Goal: Navigation & Orientation: Find specific page/section

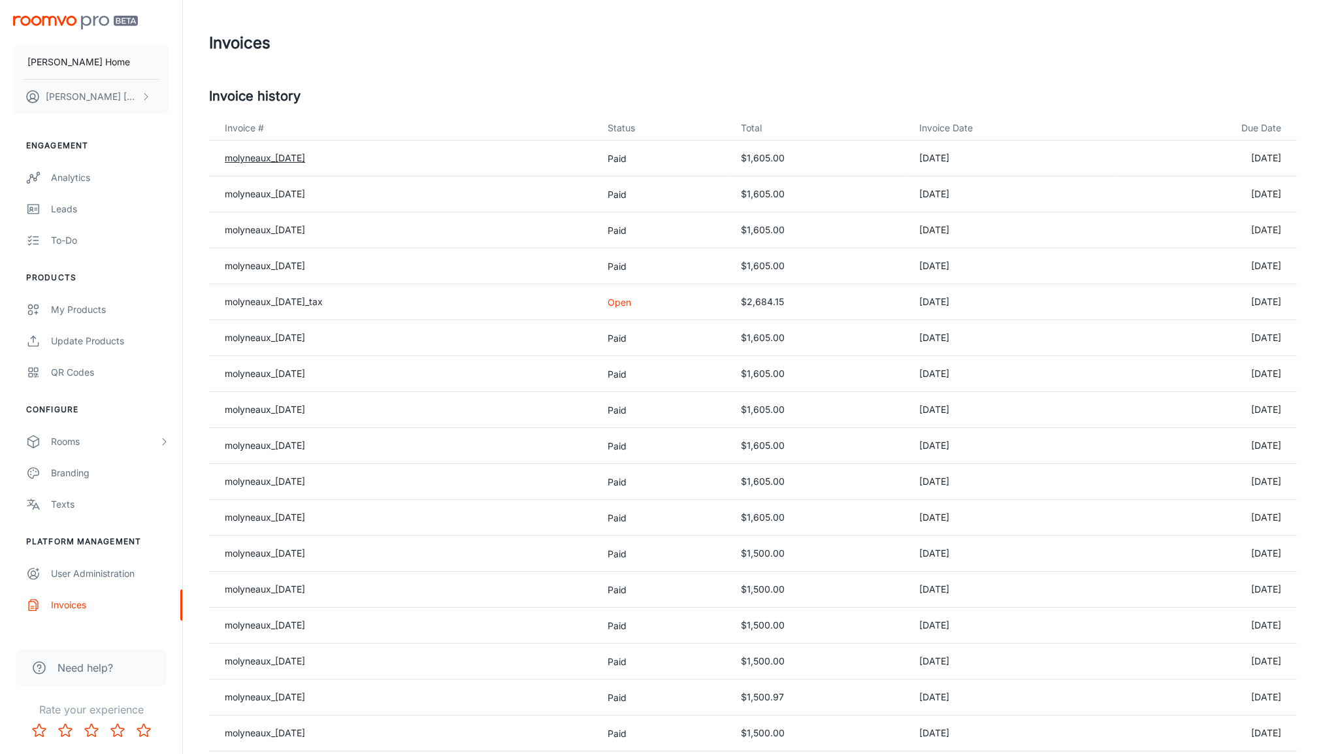
click at [305, 159] on link "molyneaux_[DATE]" at bounding box center [265, 157] width 80 height 11
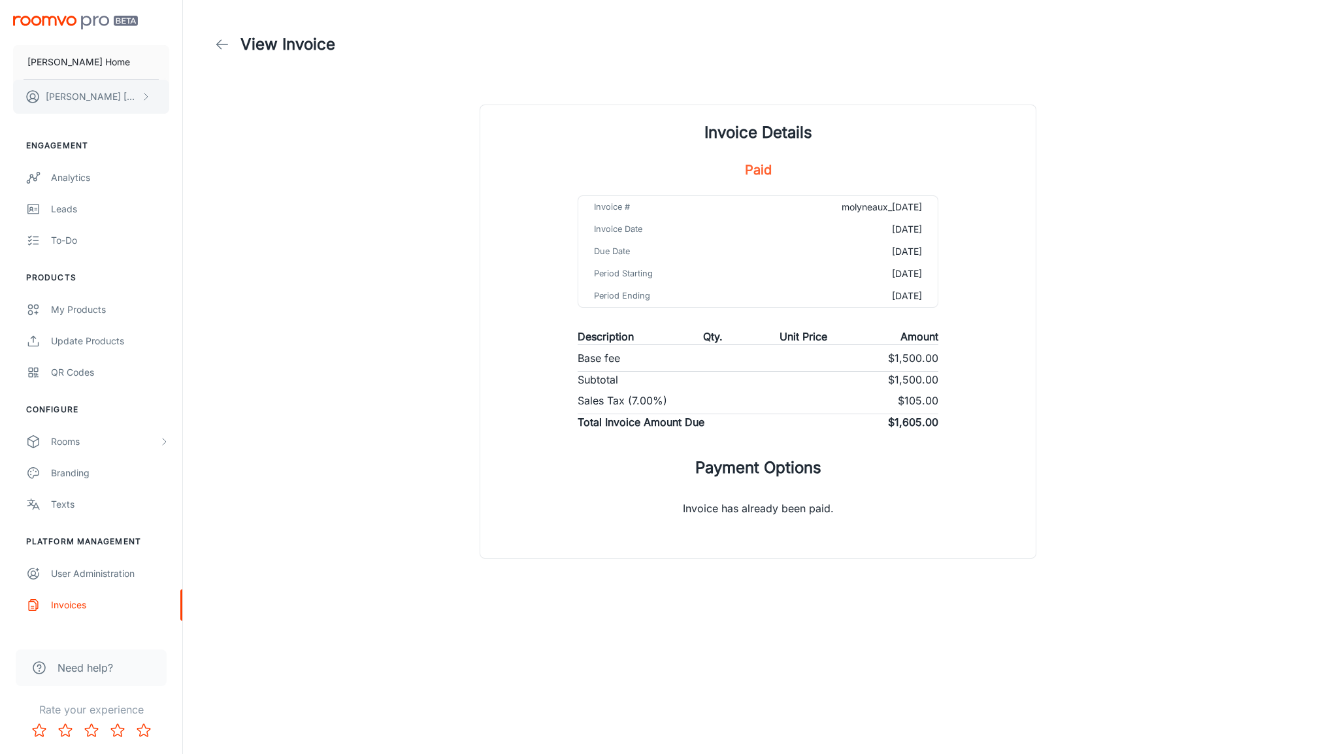
click at [87, 97] on p "[PERSON_NAME]" at bounding box center [92, 97] width 92 height 14
click at [201, 91] on li "User Profile" at bounding box center [204, 96] width 70 height 22
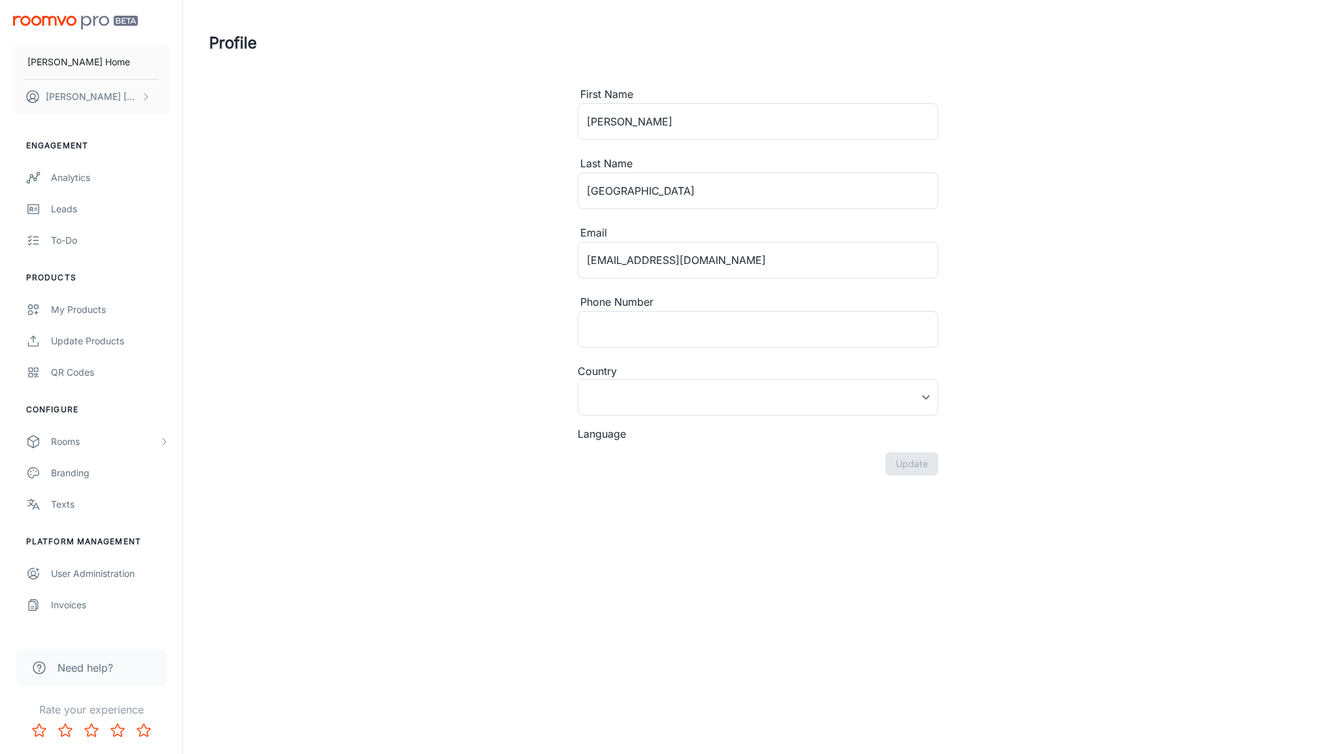
type input "[GEOGRAPHIC_DATA]"
click at [83, 578] on div "User Administration" at bounding box center [110, 574] width 118 height 14
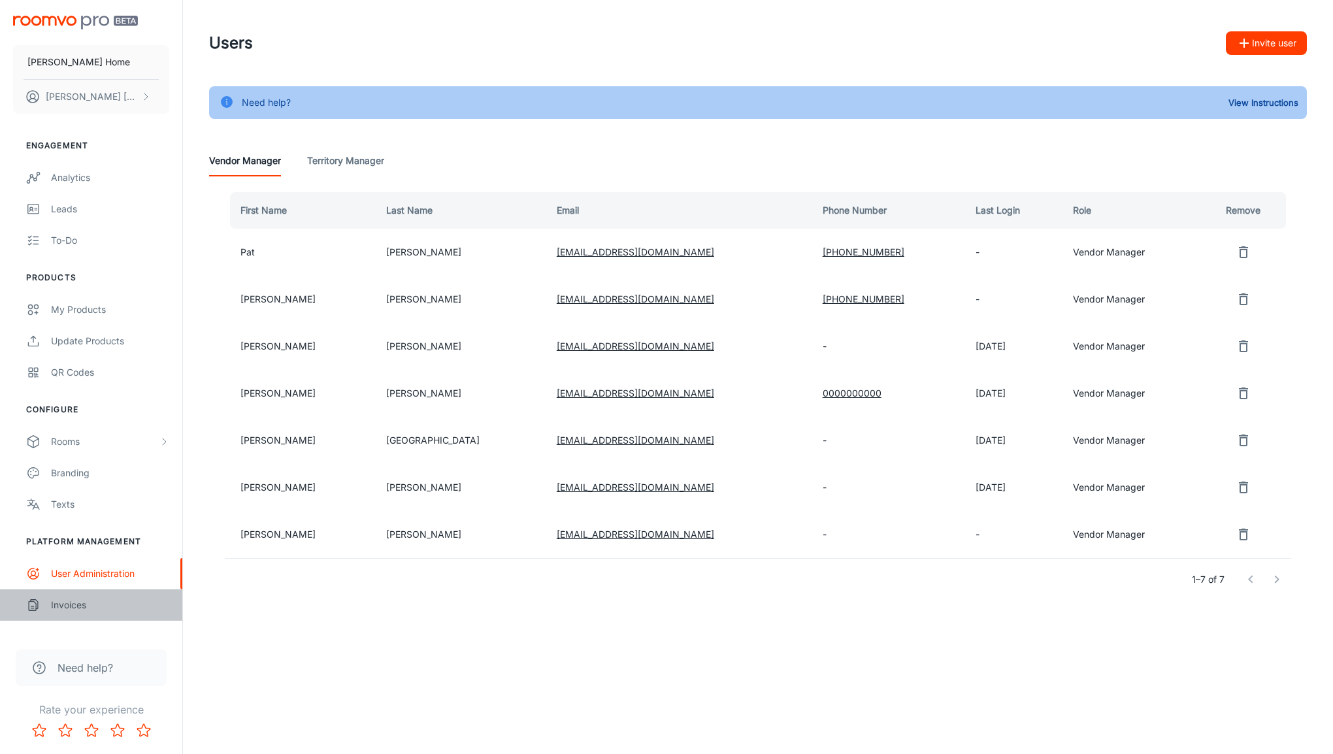
click at [81, 614] on link "Invoices" at bounding box center [91, 605] width 182 height 31
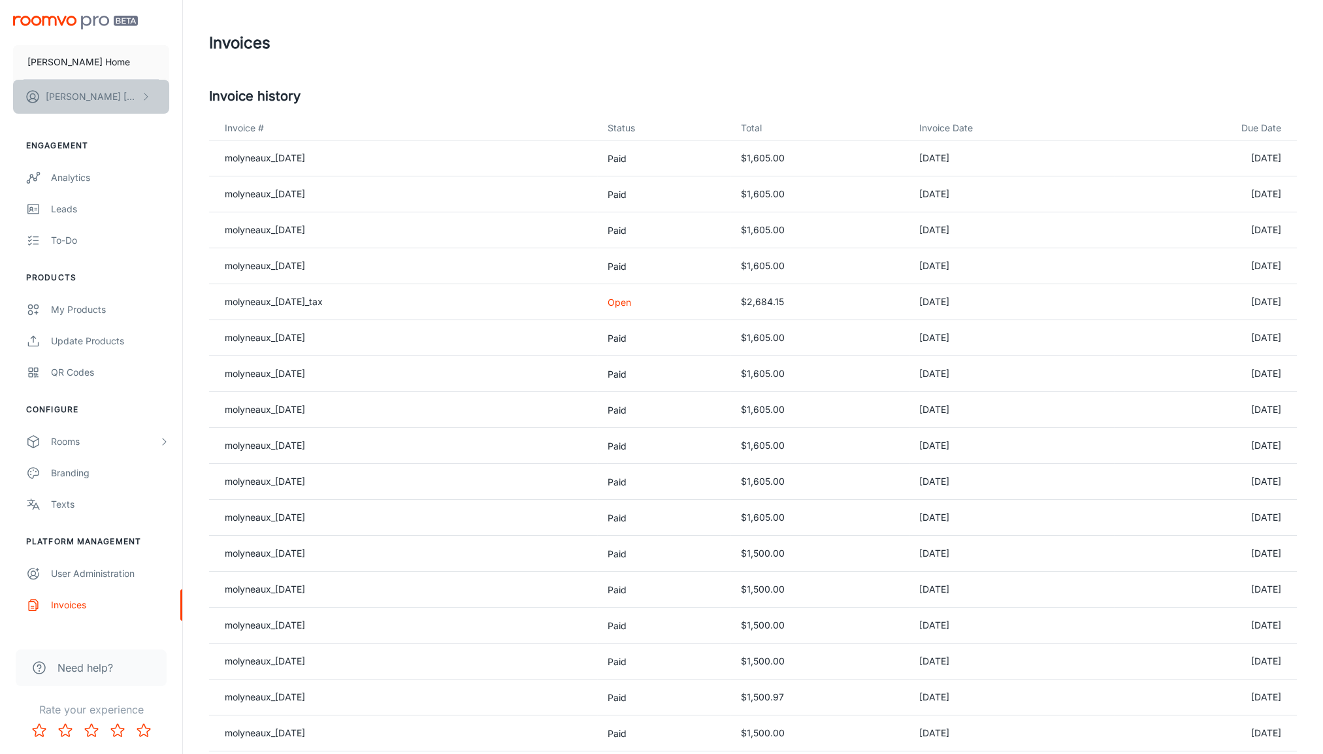
click at [91, 108] on button "[PERSON_NAME]" at bounding box center [91, 97] width 156 height 34
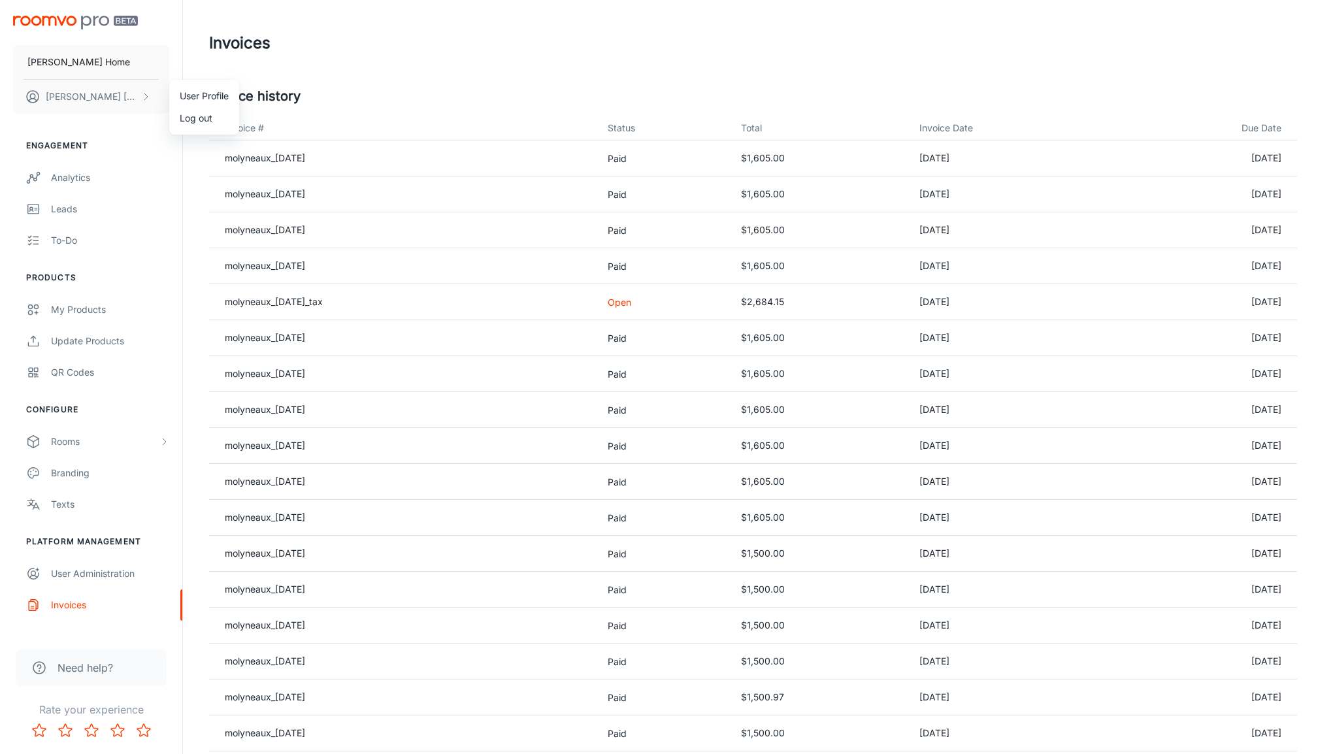
click at [66, 437] on div at bounding box center [666, 377] width 1333 height 754
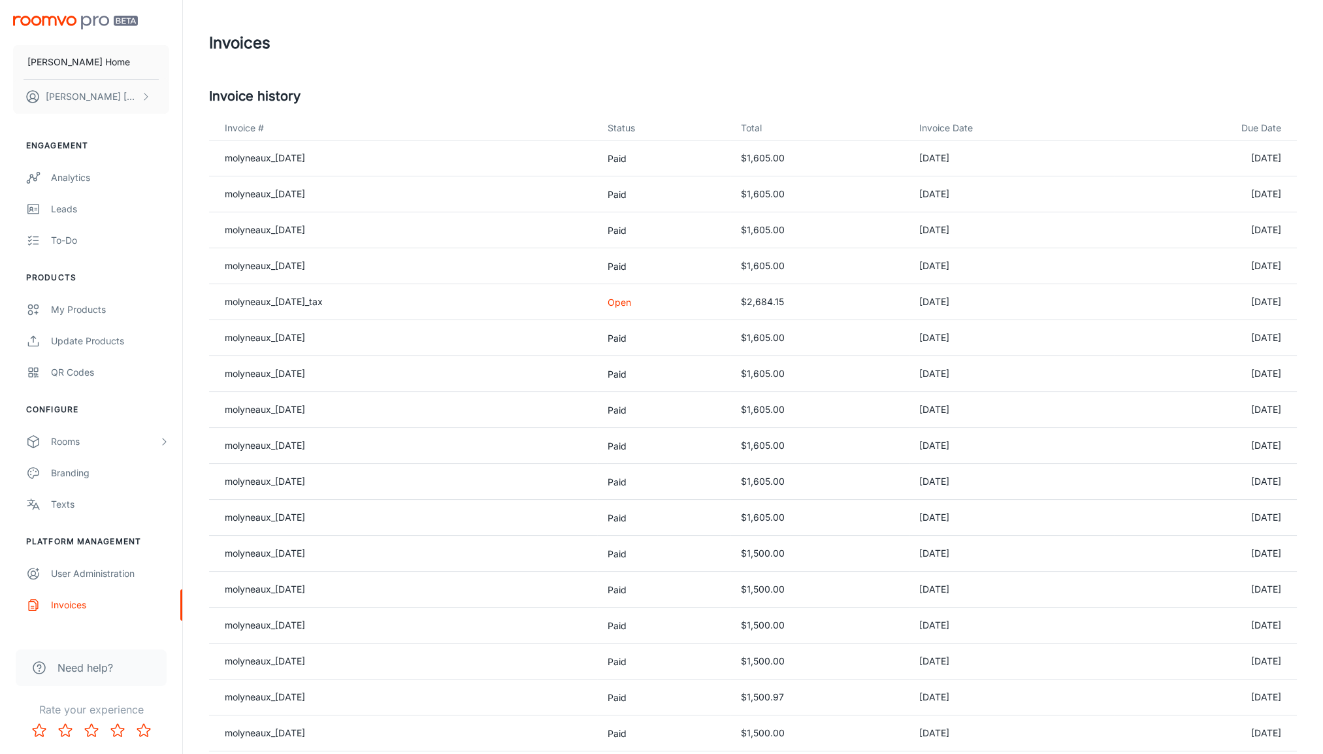
click at [88, 671] on span "Need help?" at bounding box center [86, 668] width 56 height 16
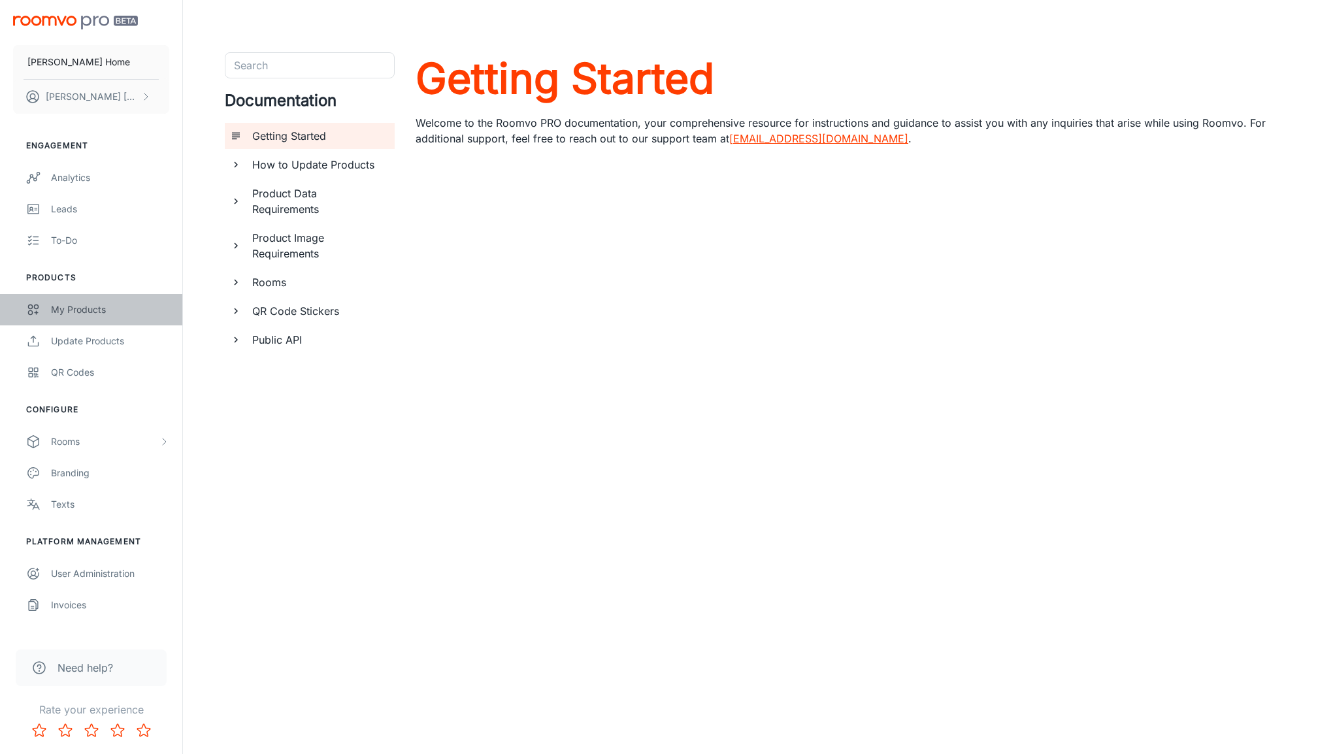
click at [68, 305] on div "My Products" at bounding box center [110, 310] width 118 height 14
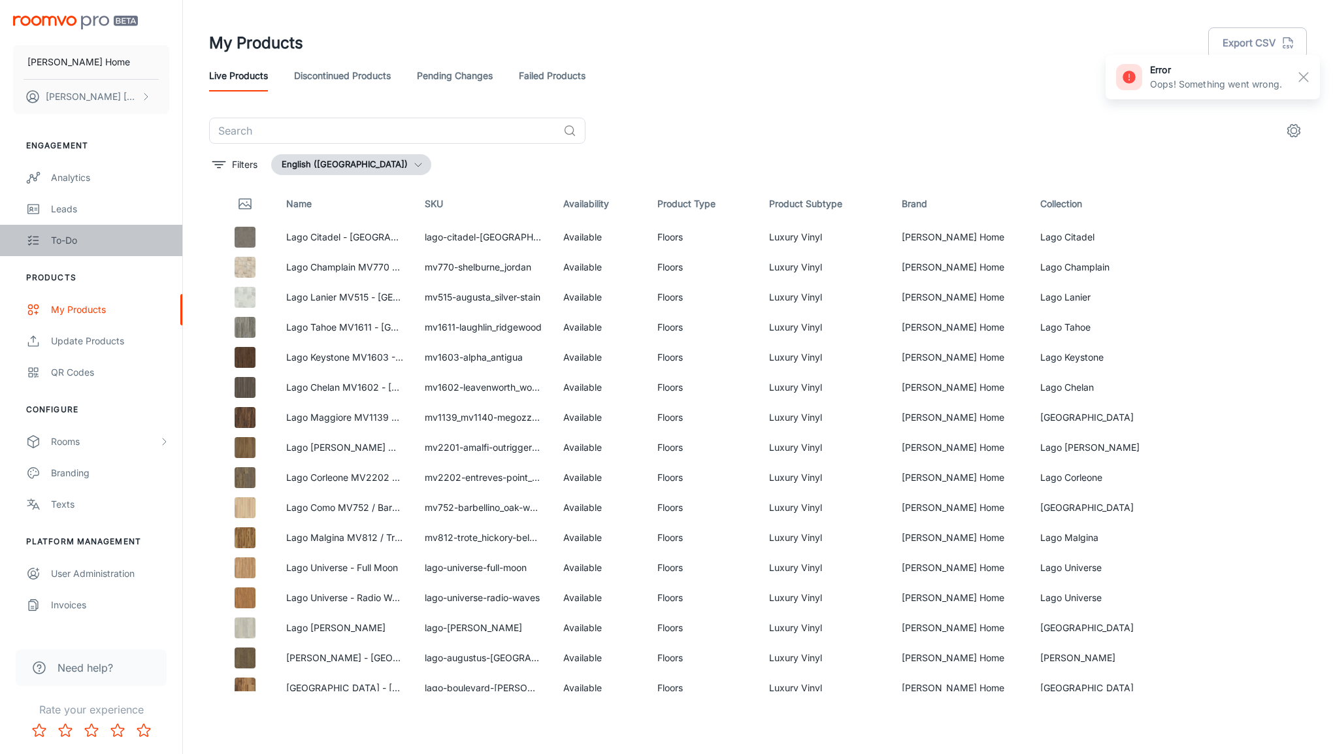
click at [63, 243] on div "To-do" at bounding box center [110, 240] width 118 height 14
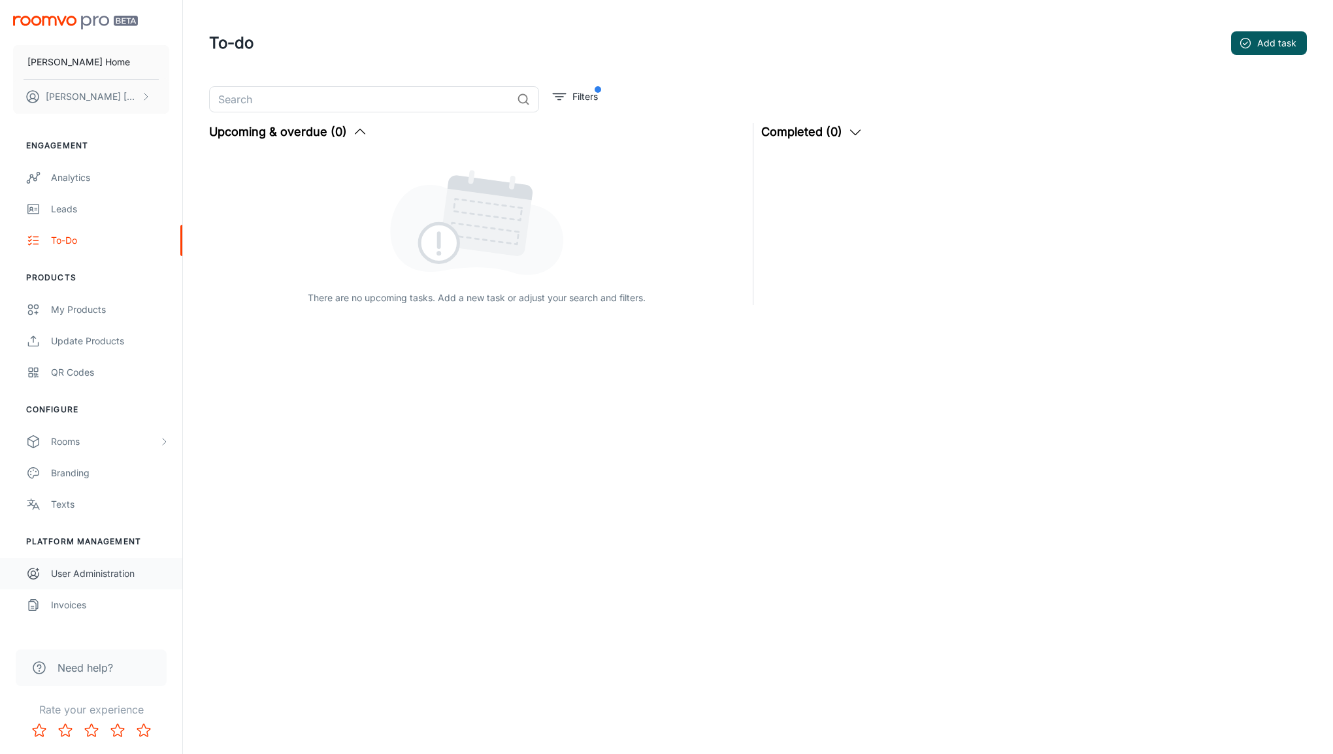
click at [76, 567] on div "User Administration" at bounding box center [110, 574] width 118 height 14
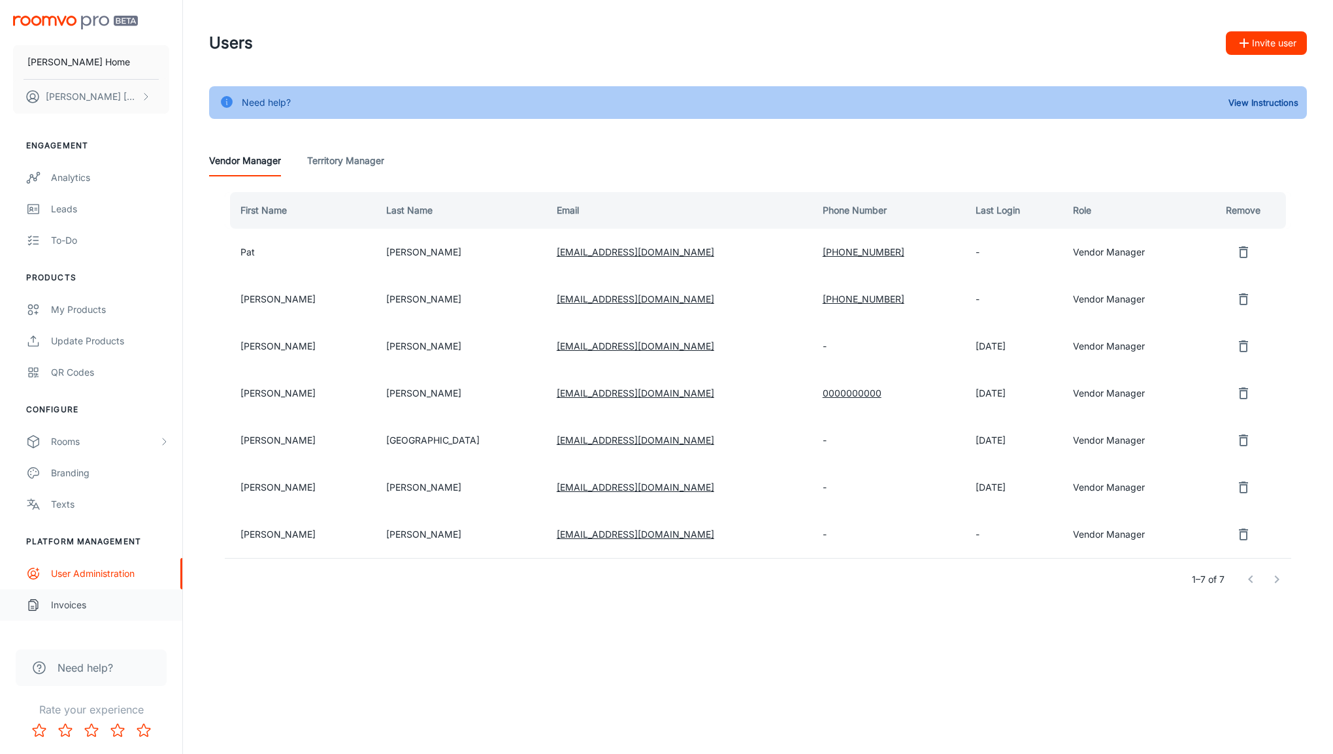
click at [65, 608] on div "Invoices" at bounding box center [110, 605] width 118 height 14
